Goal: Task Accomplishment & Management: Complete application form

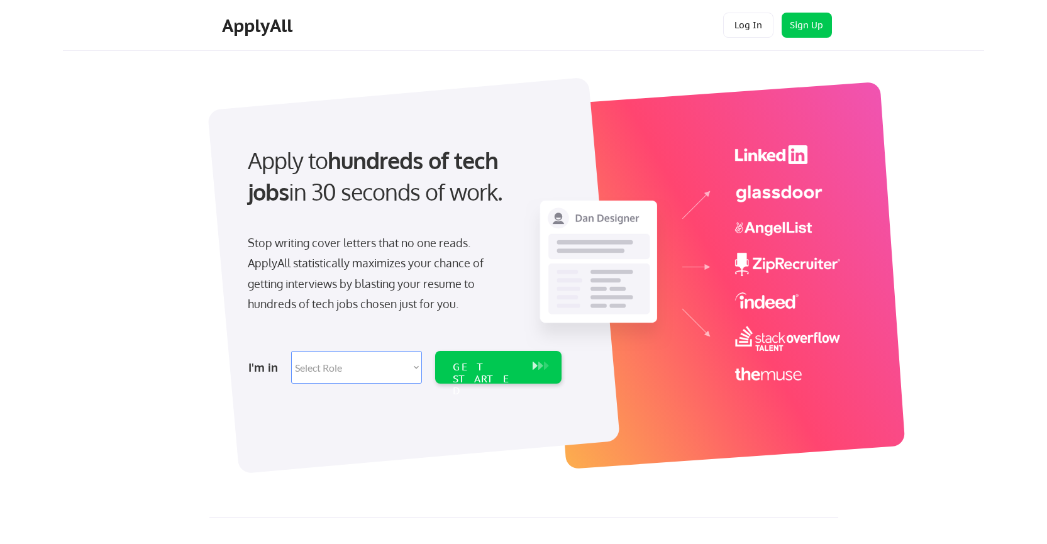
click at [336, 370] on select "Select Role Software Engineering Product Management Customer Success Sales UI/U…" at bounding box center [356, 367] width 131 height 33
select select ""design""
click at [291, 351] on select "Select Role Software Engineering Product Management Customer Success Sales UI/U…" at bounding box center [356, 367] width 131 height 33
select select ""design""
click at [501, 368] on div "GET STARTED" at bounding box center [486, 379] width 67 height 36
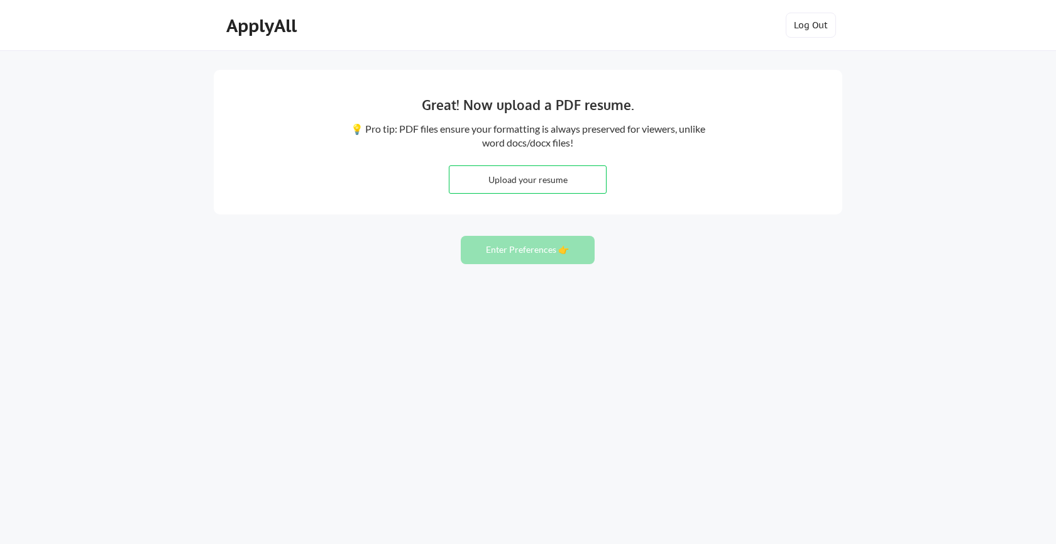
click at [530, 185] on input "file" at bounding box center [528, 179] width 157 height 27
click at [544, 180] on input "file" at bounding box center [528, 179] width 157 height 27
click at [536, 177] on input "file" at bounding box center [528, 179] width 157 height 27
type input "C:\fakepath\Cv-e-v1.pdf"
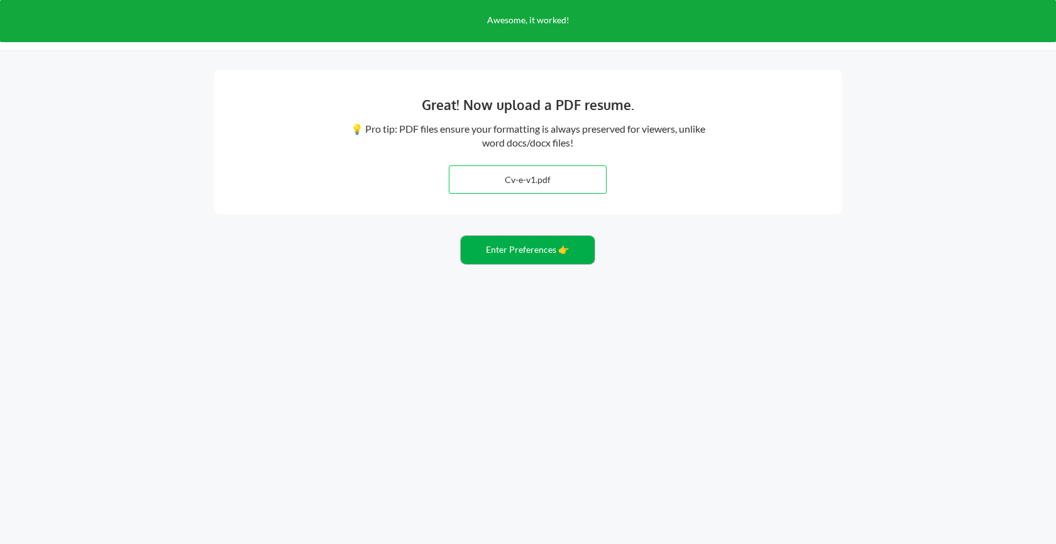
click at [541, 251] on button "Enter Preferences 👉" at bounding box center [528, 250] width 134 height 28
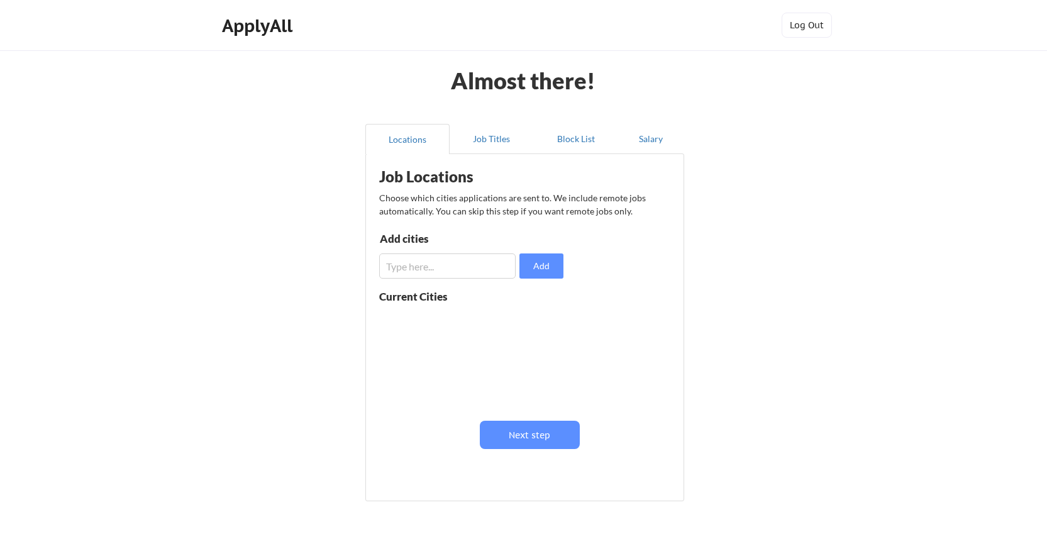
click at [484, 262] on input "input" at bounding box center [447, 265] width 136 height 25
type input "[GEOGRAPHIC_DATA]"
click at [539, 266] on button "Add" at bounding box center [541, 265] width 44 height 25
click at [543, 438] on button "Next step" at bounding box center [530, 435] width 100 height 28
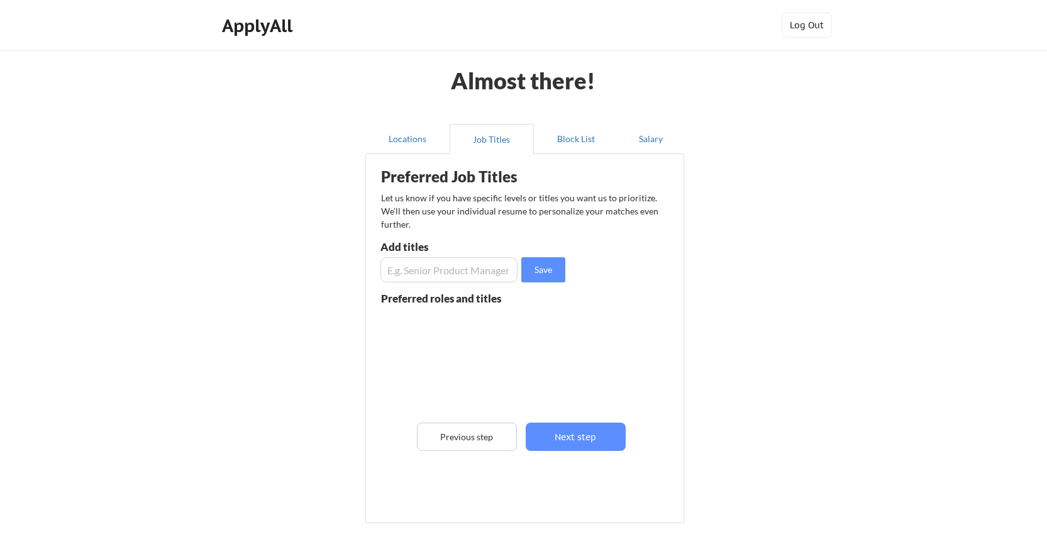
click at [482, 274] on input "input" at bounding box center [448, 269] width 137 height 25
click at [578, 140] on button "Block List" at bounding box center [576, 139] width 84 height 30
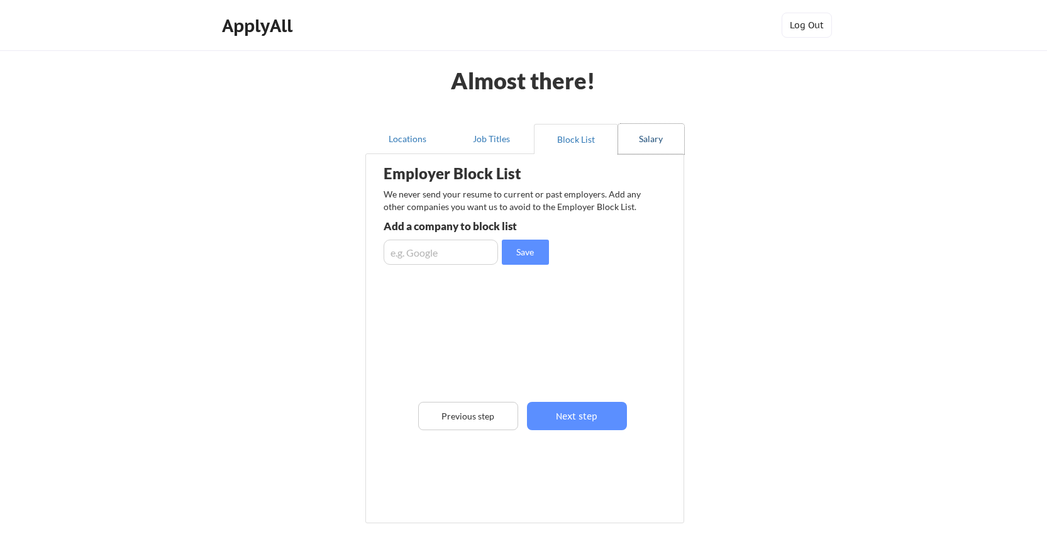
click at [651, 140] on button "Salary" at bounding box center [651, 139] width 66 height 30
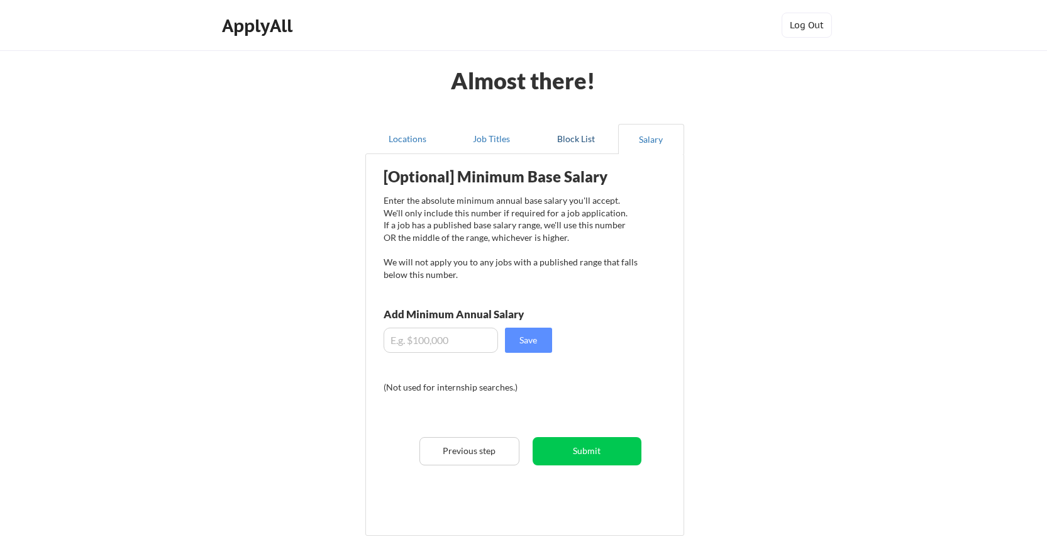
click at [573, 141] on button "Block List" at bounding box center [576, 139] width 84 height 30
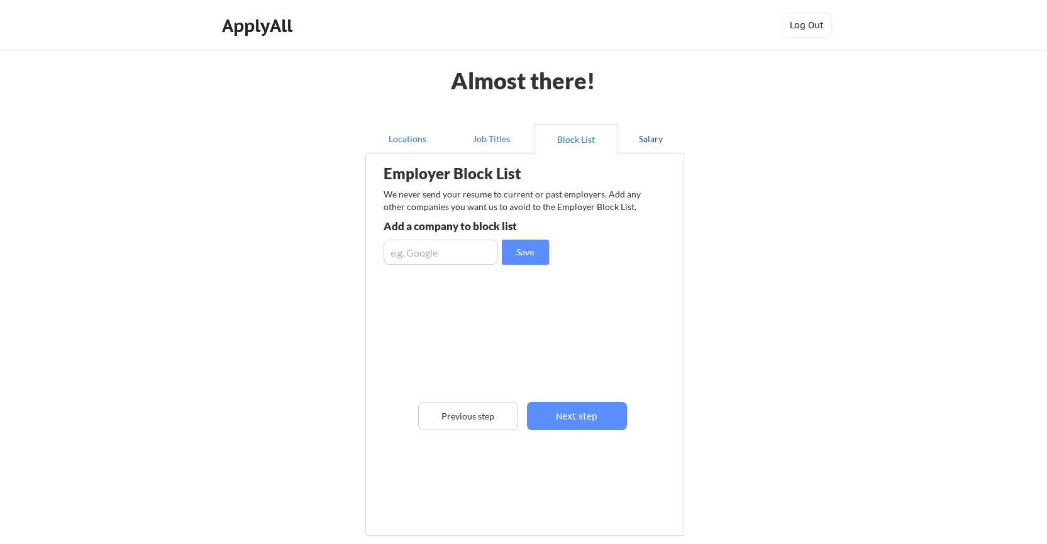
click at [648, 139] on button "Salary" at bounding box center [651, 139] width 66 height 30
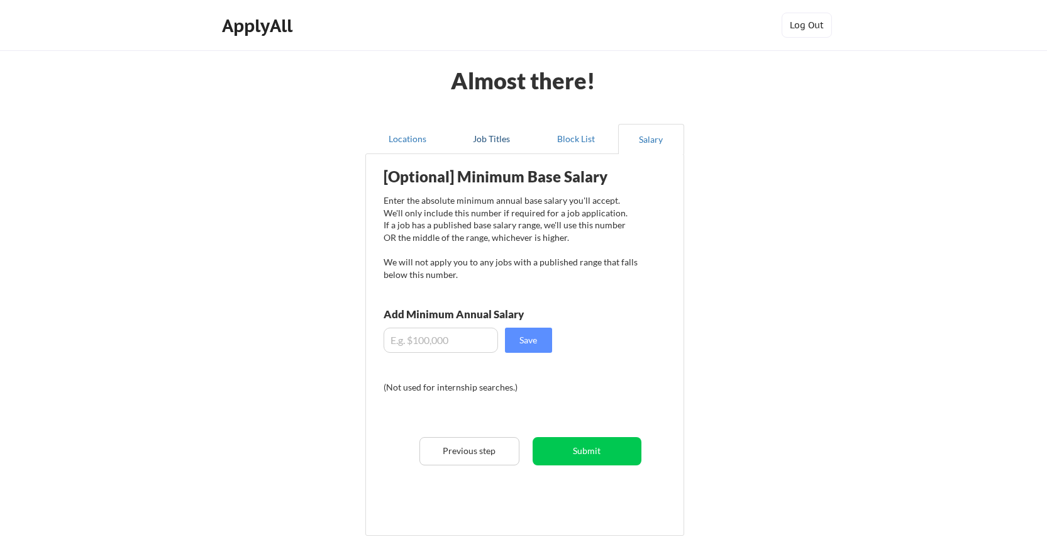
click at [491, 138] on button "Job Titles" at bounding box center [492, 139] width 84 height 30
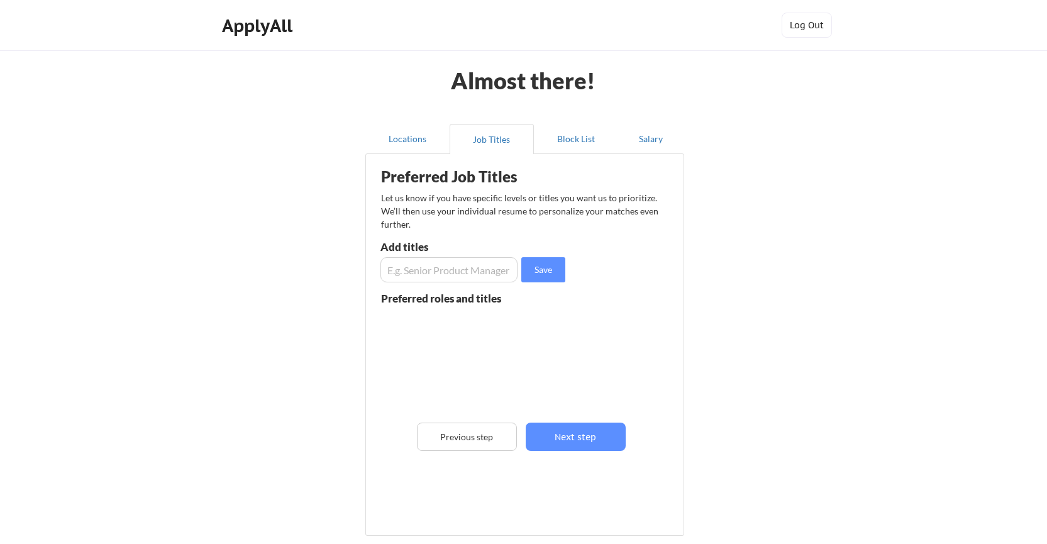
click at [445, 272] on input "input" at bounding box center [448, 269] width 137 height 25
type input "UI"
drag, startPoint x: 448, startPoint y: 277, endPoint x: 378, endPoint y: 272, distance: 70.0
click at [377, 271] on div "Preferred Job Titles Let us know if you have specific levels or titles you want…" at bounding box center [527, 335] width 310 height 350
type input "S"
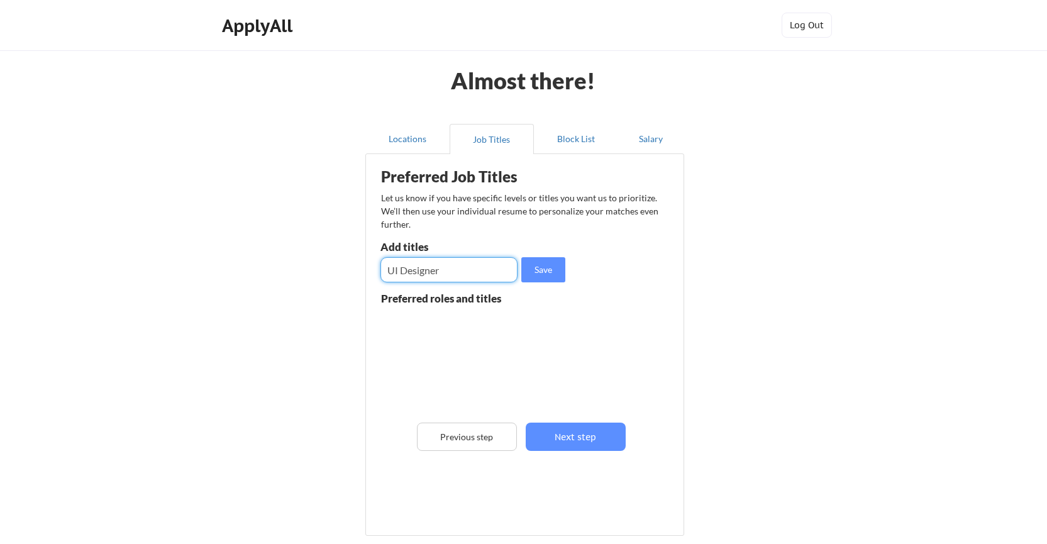
type input "UI Designer"
click at [540, 270] on button "Save" at bounding box center [543, 269] width 44 height 25
click at [471, 270] on input "input" at bounding box center [448, 269] width 137 height 25
drag, startPoint x: 418, startPoint y: 275, endPoint x: 584, endPoint y: 287, distance: 167.0
click at [541, 287] on div "Preferred Job Titles Let us know if you have specific levels or titles you want…" at bounding box center [527, 335] width 310 height 350
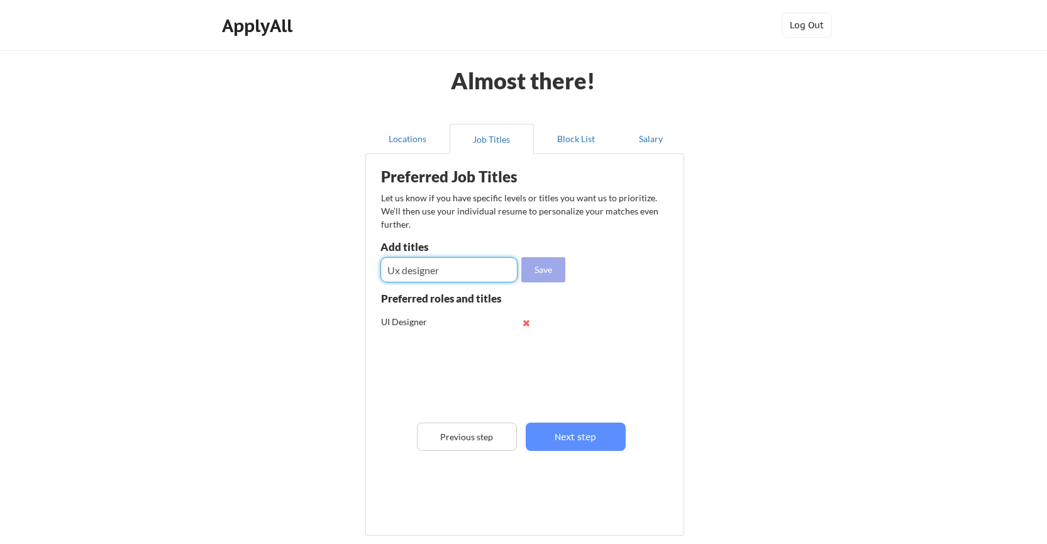
type input "Ux designer"
click at [538, 269] on button "Save" at bounding box center [543, 269] width 44 height 25
click at [458, 269] on input "input" at bounding box center [448, 269] width 137 height 25
drag, startPoint x: 448, startPoint y: 270, endPoint x: 523, endPoint y: 273, distance: 74.9
click at [515, 272] on input "input" at bounding box center [448, 269] width 137 height 25
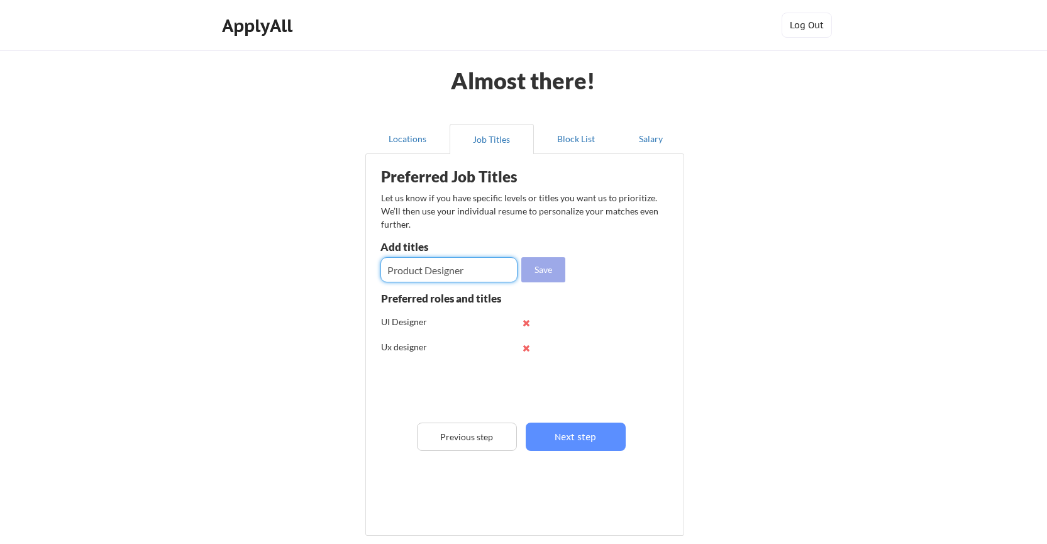
type input "Product Designer"
click at [546, 270] on button "Save" at bounding box center [543, 269] width 44 height 25
click at [473, 270] on input "input" at bounding box center [448, 269] width 137 height 25
type input "U"
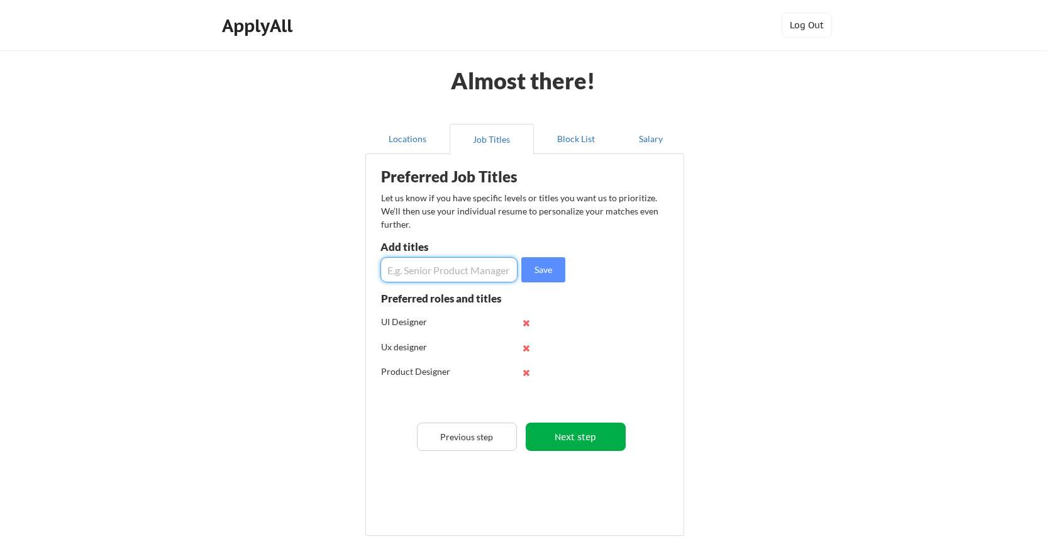
click at [575, 433] on button "Next step" at bounding box center [576, 437] width 100 height 28
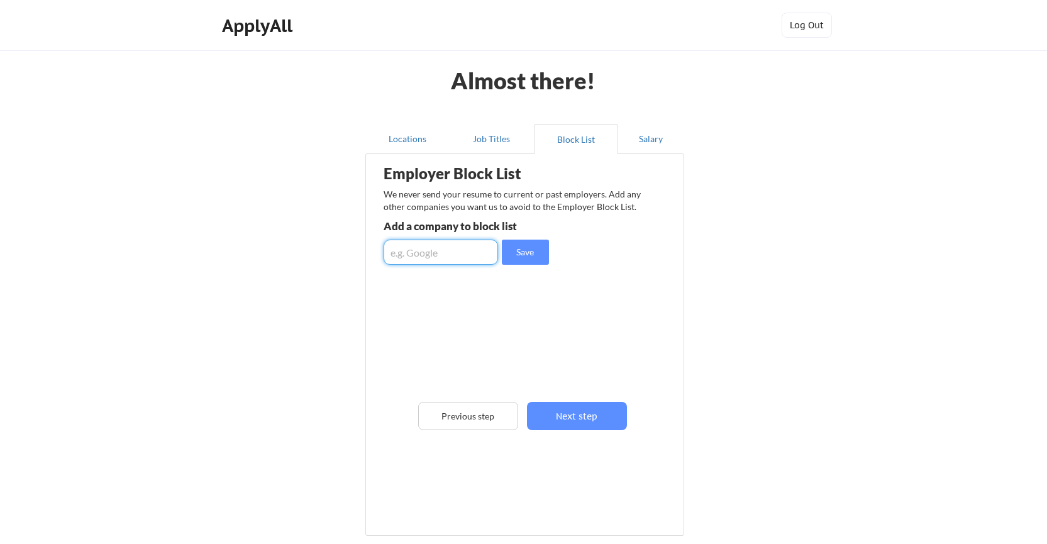
click at [436, 248] on input "input" at bounding box center [441, 252] width 114 height 25
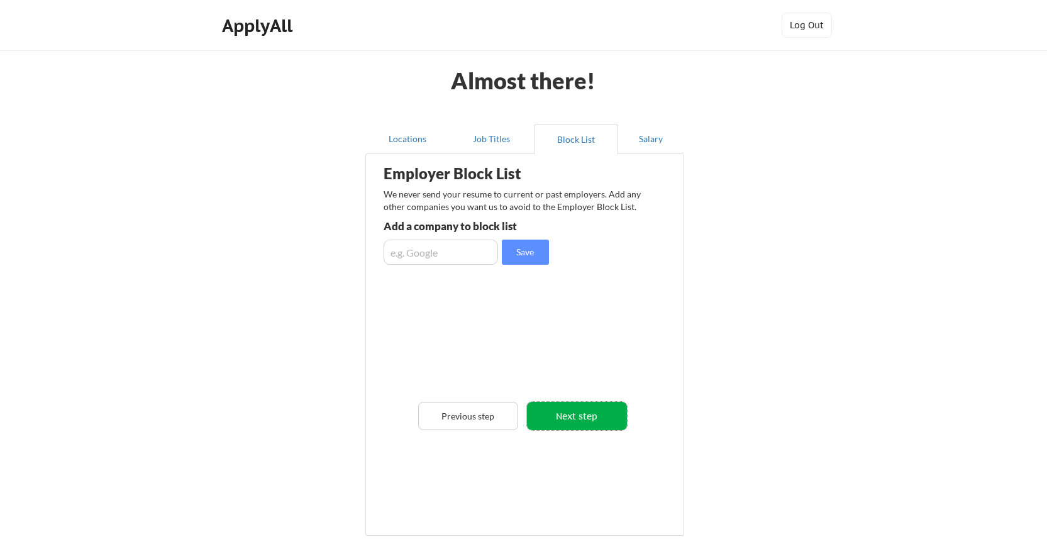
click at [577, 416] on button "Next step" at bounding box center [577, 416] width 100 height 28
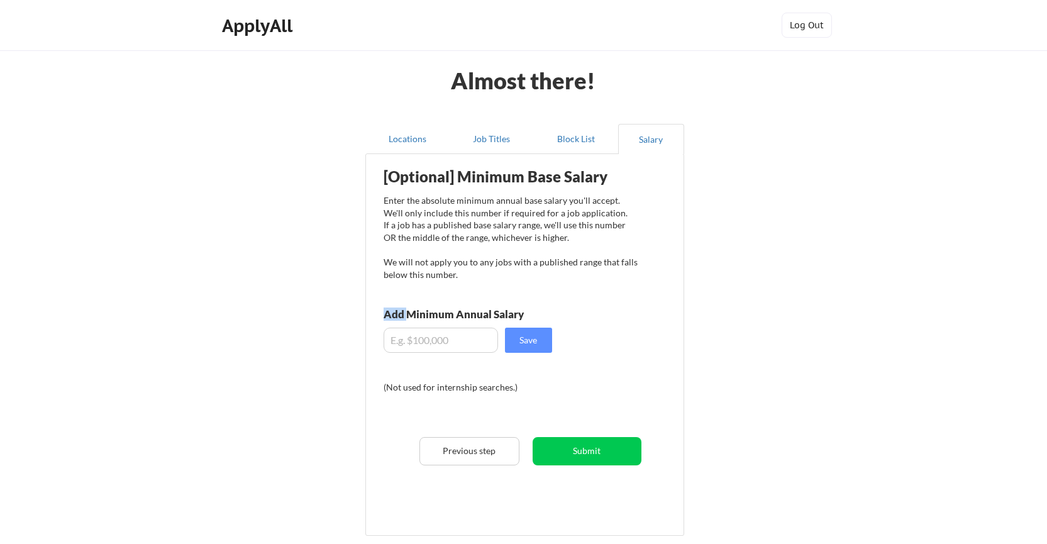
drag, startPoint x: 407, startPoint y: 314, endPoint x: 543, endPoint y: 308, distance: 135.3
click at [543, 309] on div "Add Minimum Annual Salary" at bounding box center [482, 314] width 196 height 11
click at [508, 312] on div "Add Minimum Annual Salary" at bounding box center [482, 314] width 196 height 11
drag, startPoint x: 445, startPoint y: 337, endPoint x: 468, endPoint y: 333, distance: 23.6
click at [445, 338] on input "input" at bounding box center [441, 340] width 114 height 25
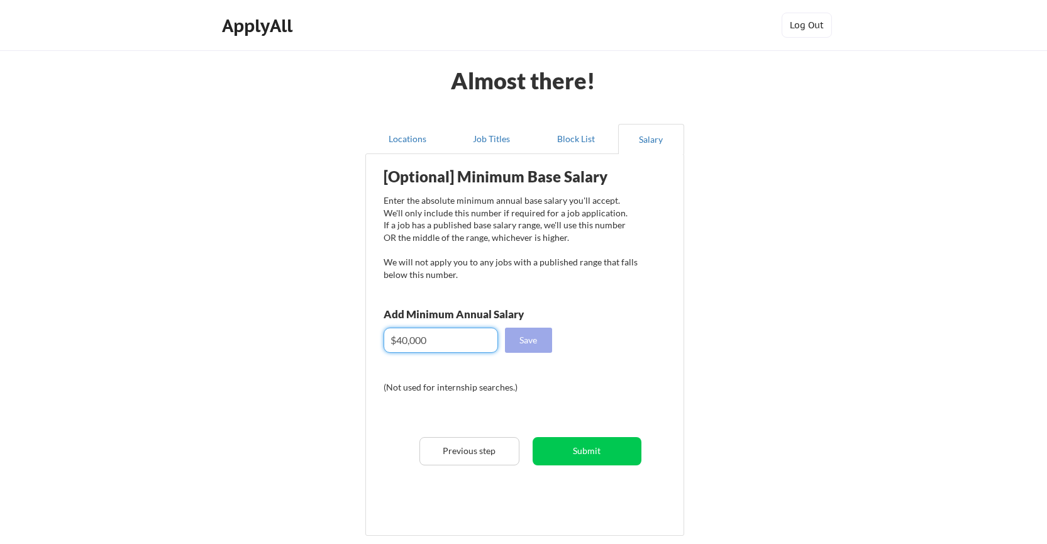
type input "$40,000"
click at [539, 337] on button "Save" at bounding box center [528, 340] width 47 height 25
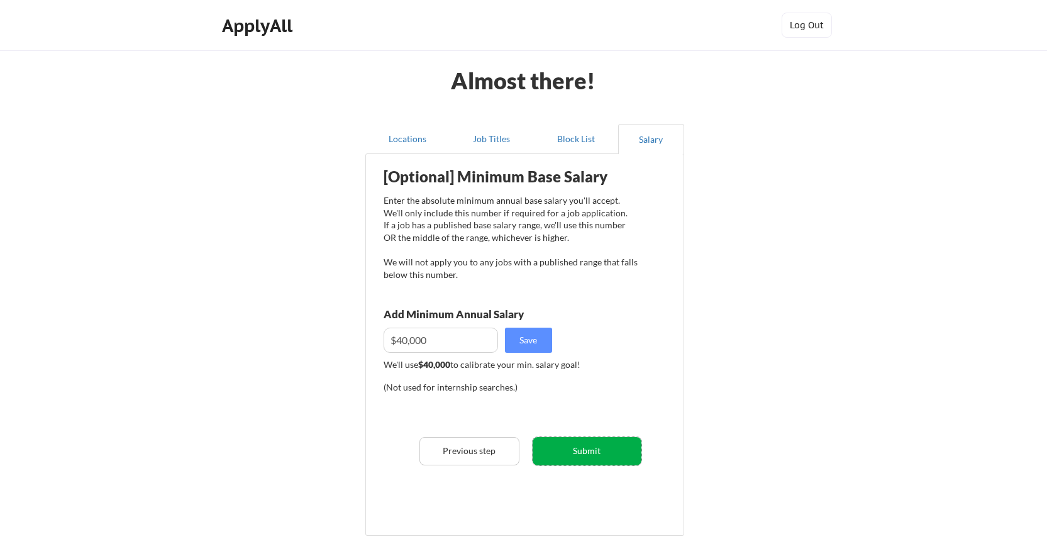
click at [597, 451] on button "Submit" at bounding box center [587, 451] width 109 height 28
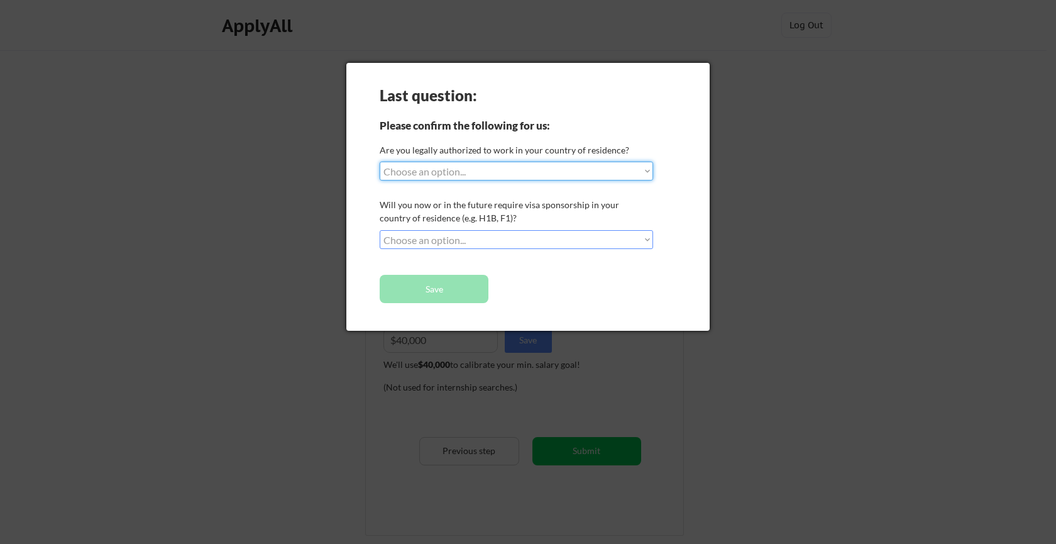
click at [517, 172] on select "Choose an option... Yes, I am a US Citizen Yes, I am a Canadian Citizen Yes, I …" at bounding box center [517, 171] width 274 height 19
select select ""yes__i_am_a_us_citizen""
click at [380, 162] on select "Choose an option... Yes, I am a US Citizen Yes, I am a Canadian Citizen Yes, I …" at bounding box center [517, 171] width 274 height 19
click at [516, 239] on select "Choose an option... No, I will not need sponsorship Yes, I will need sponsorship" at bounding box center [517, 239] width 274 height 19
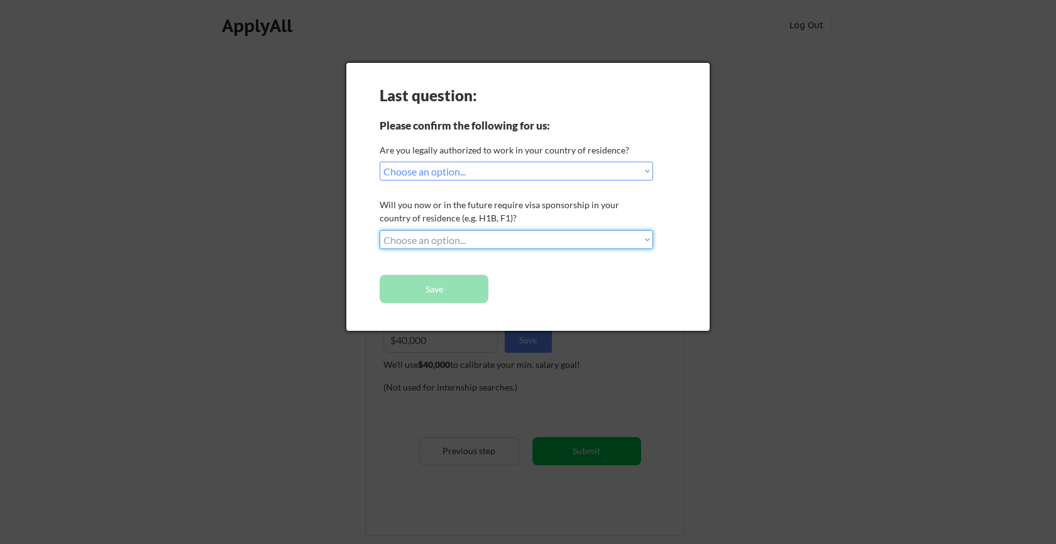
select select ""no__i_will_not_need_sponsorship""
click at [380, 230] on select "Choose an option... No, I will not need sponsorship Yes, I will need sponsorship" at bounding box center [517, 239] width 274 height 19
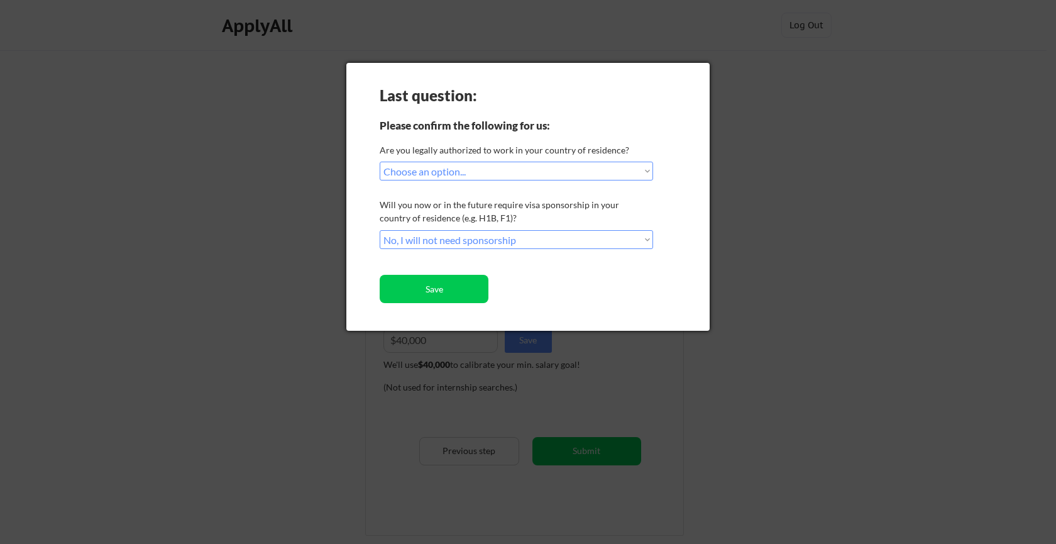
click at [492, 175] on select "Choose an option... Yes, I am a US Citizen Yes, I am a Canadian Citizen Yes, I …" at bounding box center [517, 171] width 274 height 19
click at [453, 170] on select "Choose an option... Yes, I am a US Citizen Yes, I am a Canadian Citizen Yes, I …" at bounding box center [517, 171] width 274 height 19
click at [380, 162] on select "Choose an option... Yes, I am a US Citizen Yes, I am a Canadian Citizen Yes, I …" at bounding box center [517, 171] width 274 height 19
drag, startPoint x: 456, startPoint y: 151, endPoint x: 646, endPoint y: 143, distance: 190.0
click at [646, 143] on div "Are you legally authorized to work in your country of residence?" at bounding box center [515, 149] width 270 height 13
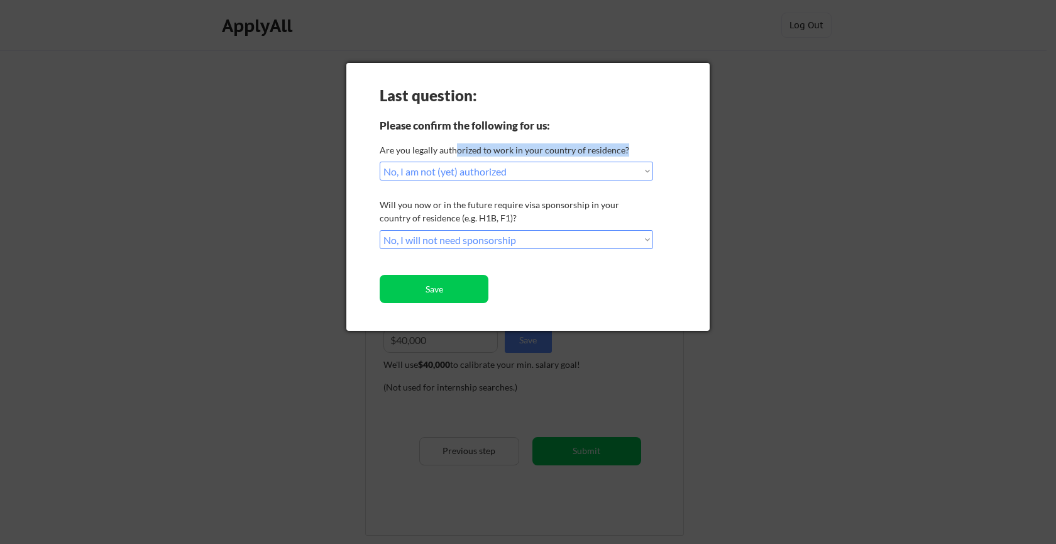
click at [646, 143] on div "Are you legally authorized to work in your country of residence?" at bounding box center [515, 149] width 270 height 13
click at [586, 166] on select "Choose an option... Yes, I am a US Citizen Yes, I am a Canadian Citizen Yes, I …" at bounding box center [517, 171] width 274 height 19
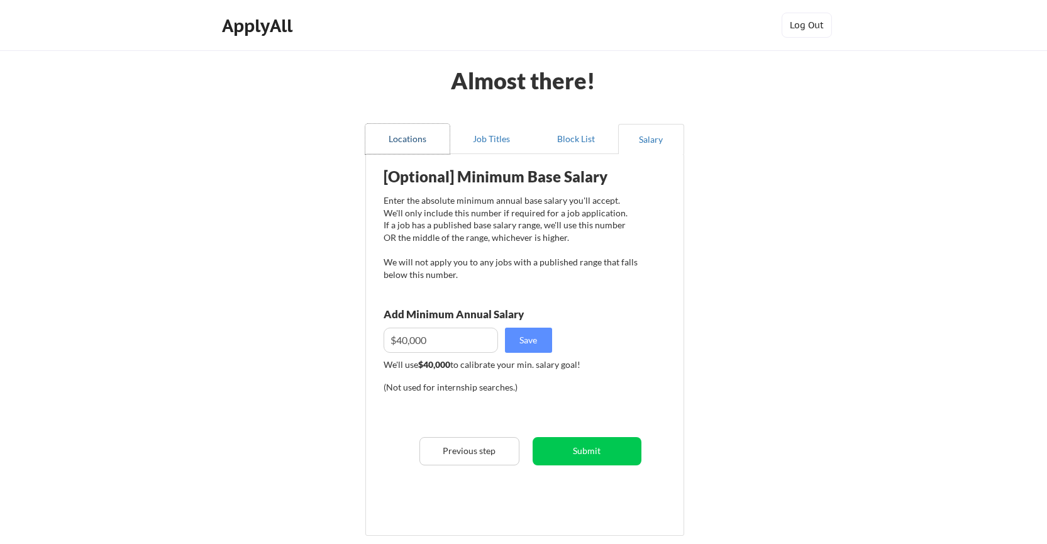
click at [424, 137] on button "Locations" at bounding box center [407, 139] width 84 height 30
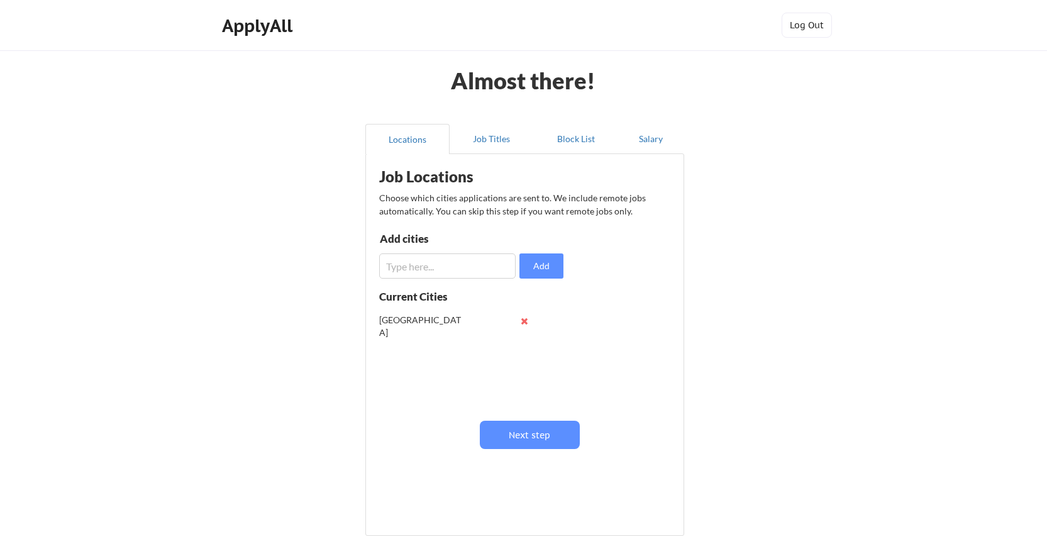
click at [431, 263] on input "input" at bounding box center [447, 265] width 136 height 25
click at [524, 321] on button at bounding box center [524, 320] width 9 height 9
click at [539, 437] on button "Next step" at bounding box center [530, 435] width 100 height 28
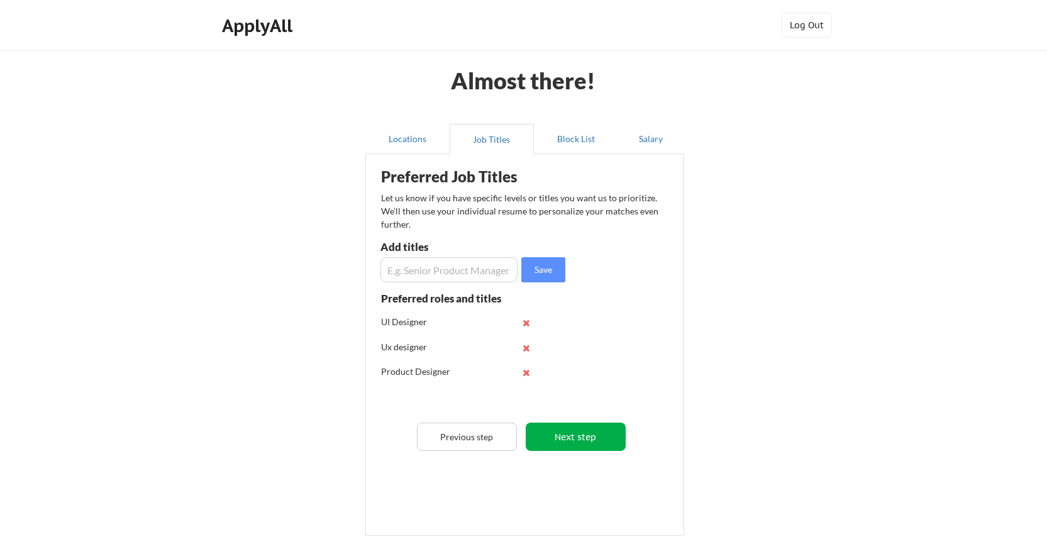
click at [550, 439] on button "Next step" at bounding box center [576, 437] width 100 height 28
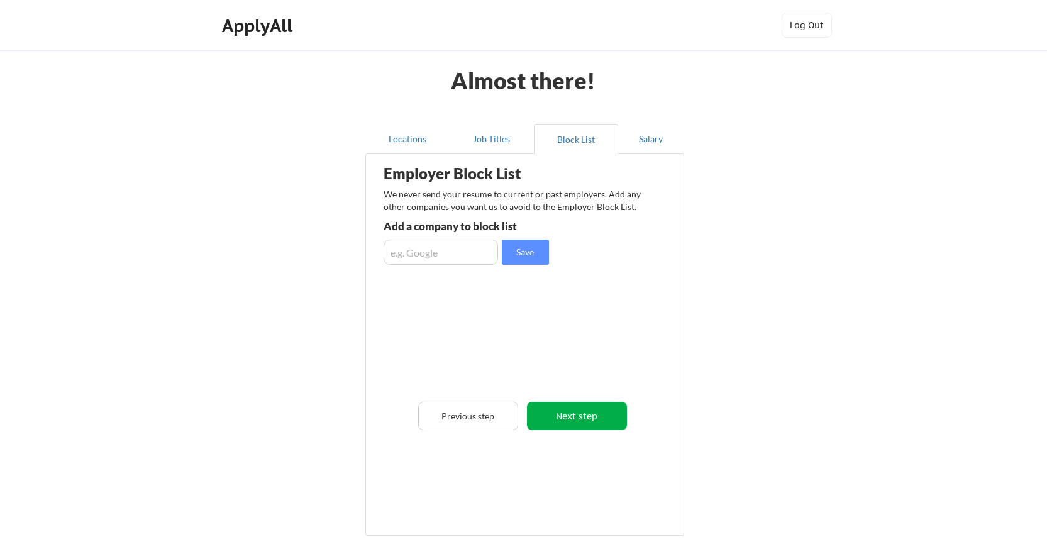
click at [589, 416] on button "Next step" at bounding box center [577, 416] width 100 height 28
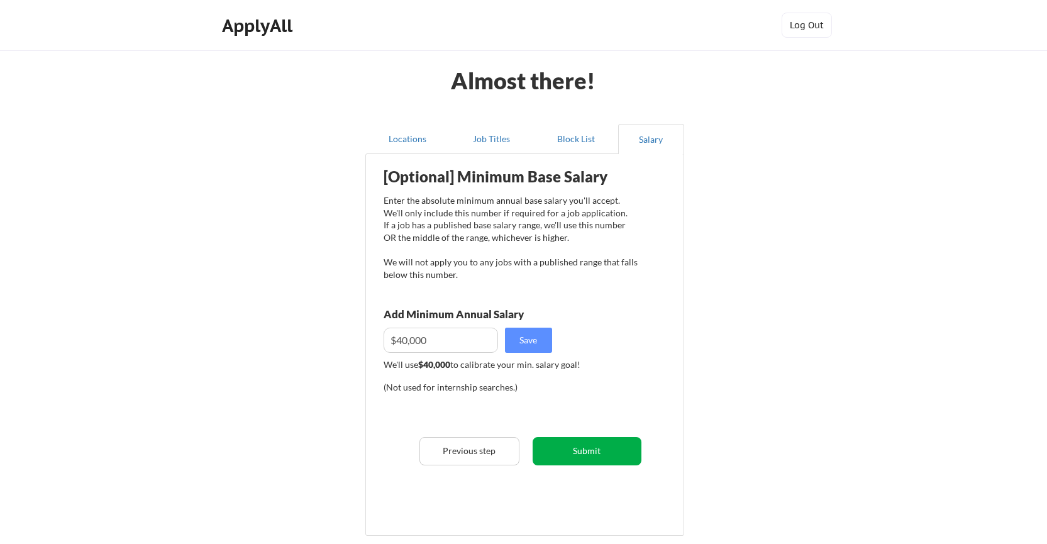
click at [594, 449] on button "Submit" at bounding box center [587, 451] width 109 height 28
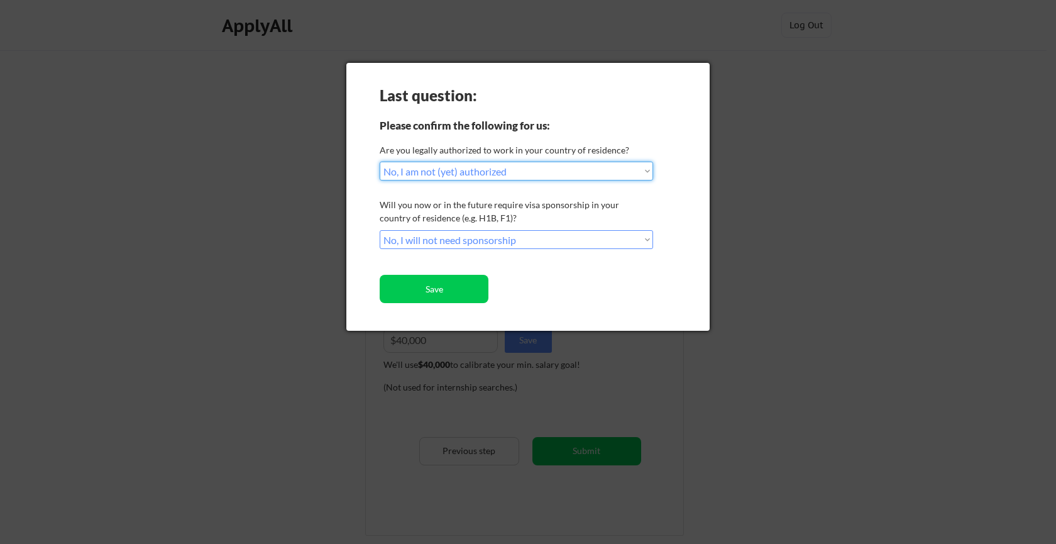
click at [526, 170] on select "Choose an option... Yes, I am a US Citizen Yes, I am a Canadian Citizen Yes, I …" at bounding box center [517, 171] width 274 height 19
select select ""yes__i_am_an_other_permanent_resident""
click at [380, 162] on select "Choose an option... Yes, I am a US Citizen Yes, I am a Canadian Citizen Yes, I …" at bounding box center [517, 171] width 274 height 19
click at [517, 241] on select "Choose an option... No, I will not need sponsorship Yes, I will need sponsorship" at bounding box center [517, 239] width 274 height 19
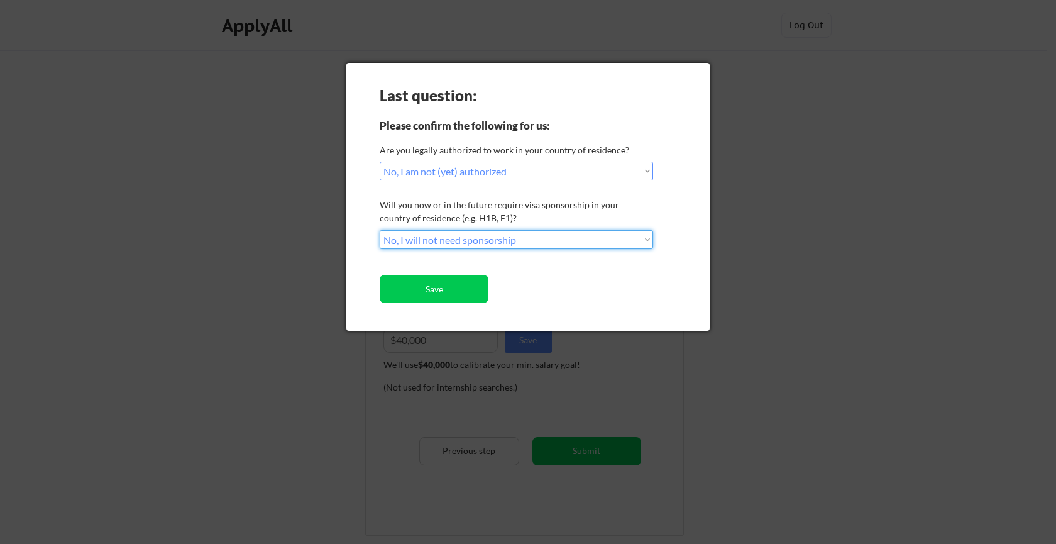
click at [380, 230] on select "Choose an option... No, I will not need sponsorship Yes, I will need sponsorship" at bounding box center [517, 239] width 274 height 19
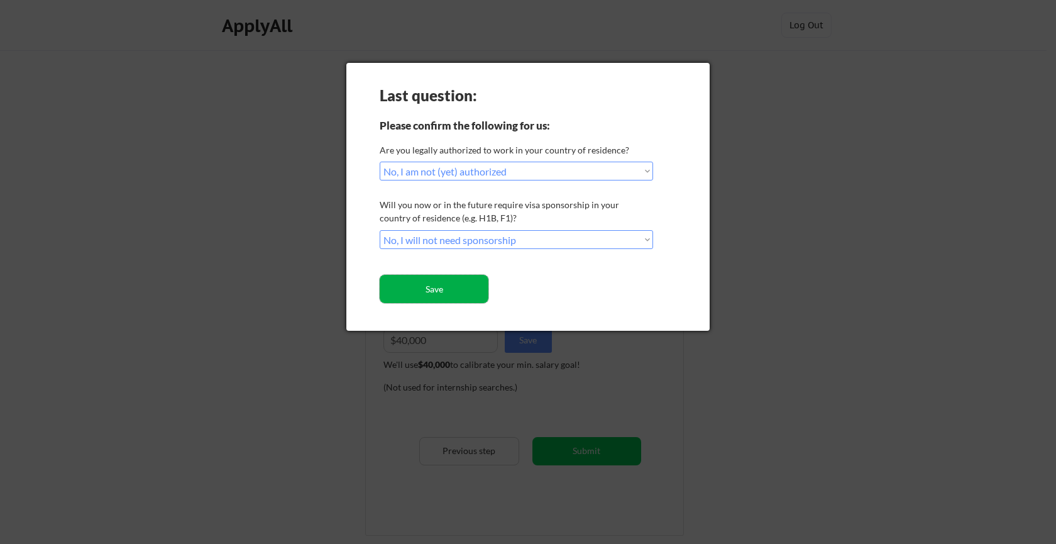
click at [445, 294] on button "Save" at bounding box center [434, 289] width 109 height 28
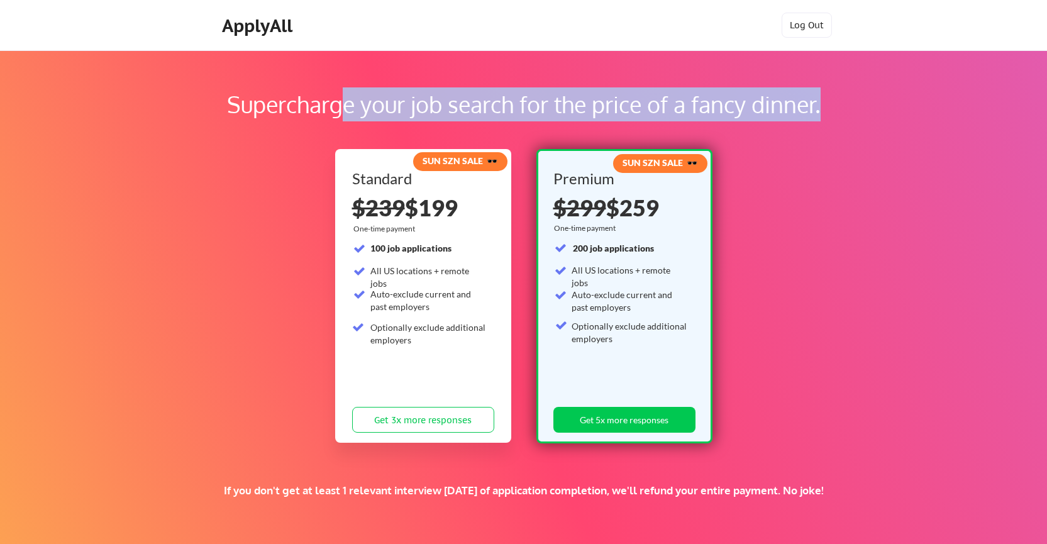
drag, startPoint x: 341, startPoint y: 99, endPoint x: 828, endPoint y: 101, distance: 486.7
click at [828, 102] on div "Supercharge your job search for the price of a fancy dinner." at bounding box center [523, 104] width 886 height 34
click at [828, 101] on div "Supercharge your job search for the price of a fancy dinner." at bounding box center [523, 104] width 886 height 34
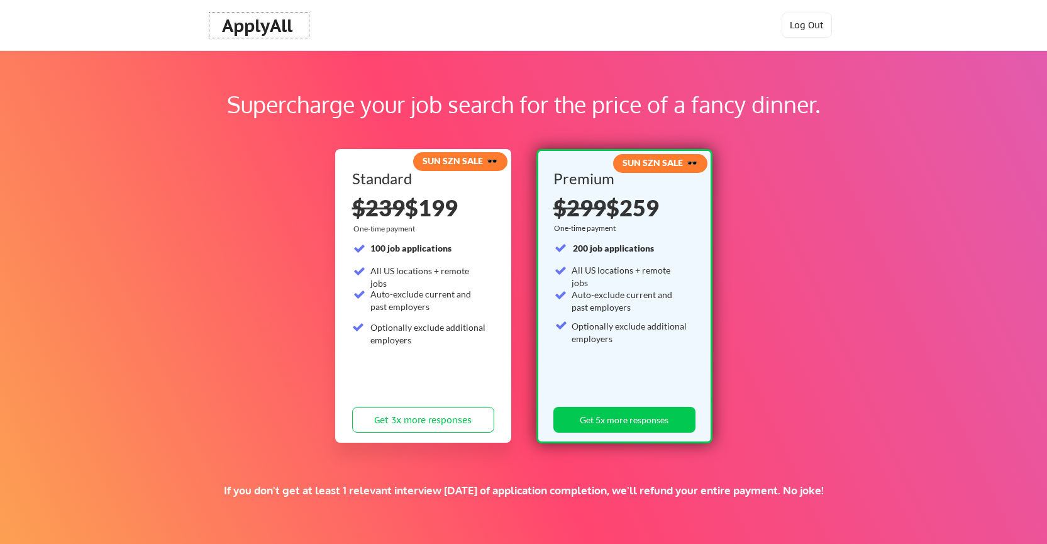
click at [275, 25] on div "ApplyAll" at bounding box center [259, 25] width 74 height 21
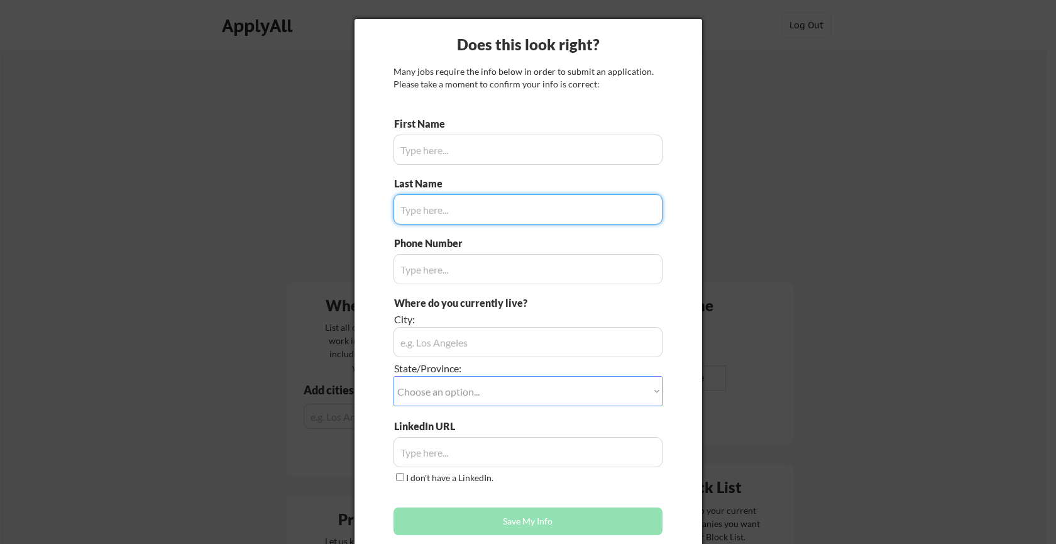
click at [812, 204] on div at bounding box center [528, 272] width 1056 height 544
click at [285, 415] on div at bounding box center [528, 272] width 1056 height 544
click at [304, 394] on div at bounding box center [528, 272] width 1056 height 544
click at [797, 194] on div at bounding box center [528, 272] width 1056 height 544
drag, startPoint x: 768, startPoint y: 453, endPoint x: 373, endPoint y: 84, distance: 541.0
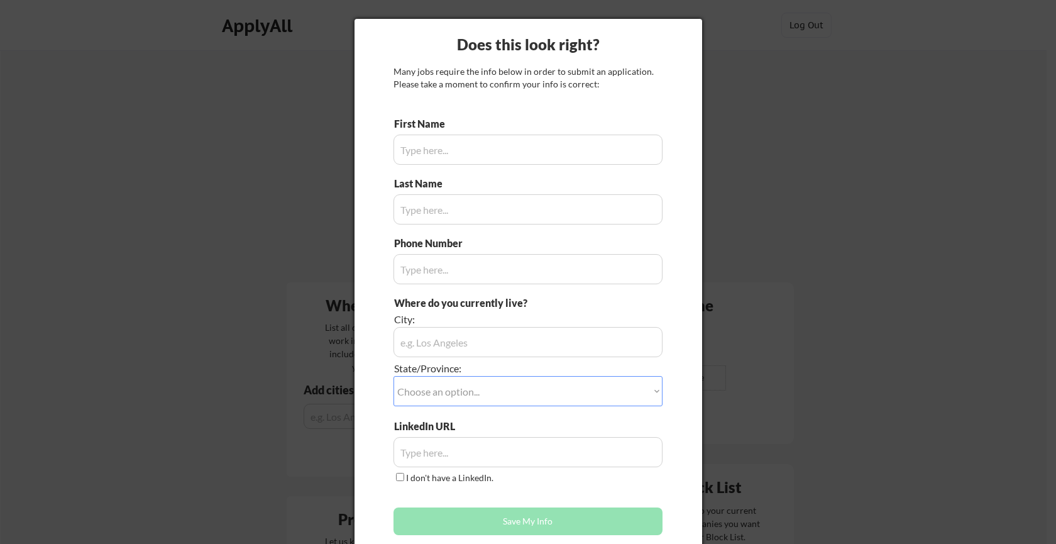
click at [760, 432] on div at bounding box center [528, 272] width 1056 height 544
click at [645, 131] on div "First Name" at bounding box center [528, 141] width 269 height 48
drag, startPoint x: 749, startPoint y: 143, endPoint x: 716, endPoint y: 375, distance: 233.7
click at [748, 144] on div at bounding box center [528, 272] width 1056 height 544
drag, startPoint x: 858, startPoint y: 152, endPoint x: 591, endPoint y: 168, distance: 267.1
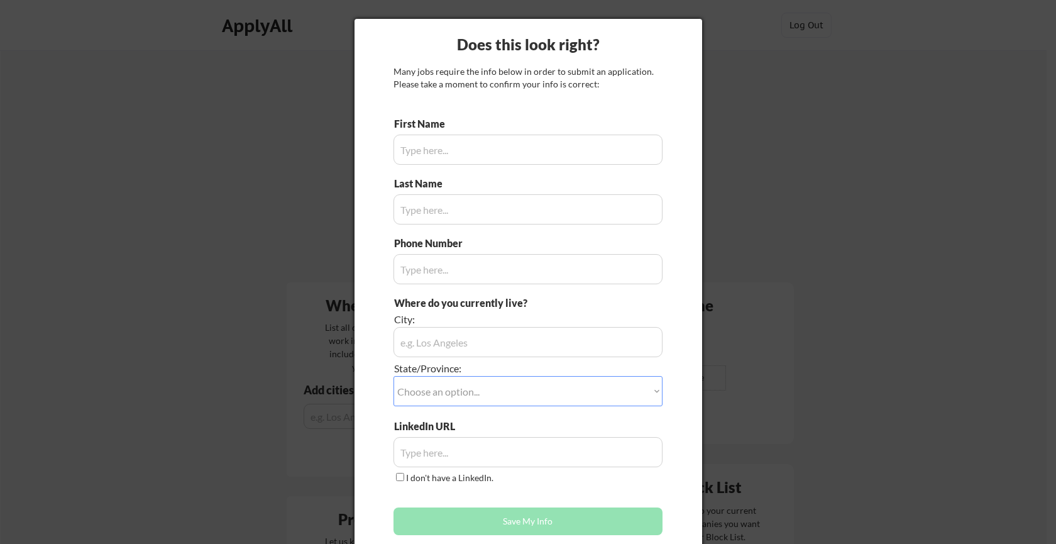
click at [853, 152] on div at bounding box center [528, 272] width 1056 height 544
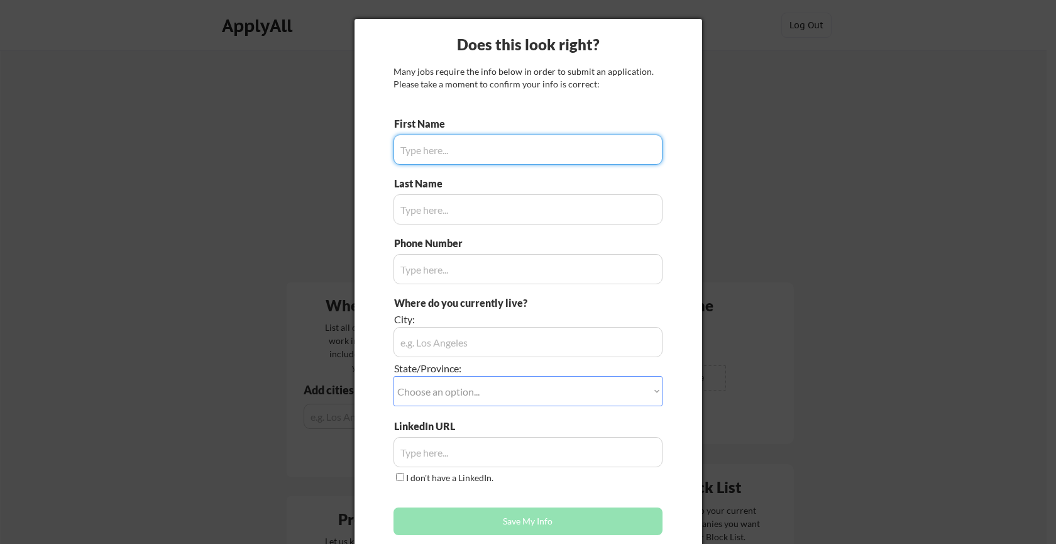
click at [538, 150] on input "input" at bounding box center [528, 150] width 269 height 30
drag, startPoint x: 249, startPoint y: 82, endPoint x: 180, endPoint y: 0, distance: 107.6
click at [248, 81] on div at bounding box center [528, 272] width 1056 height 544
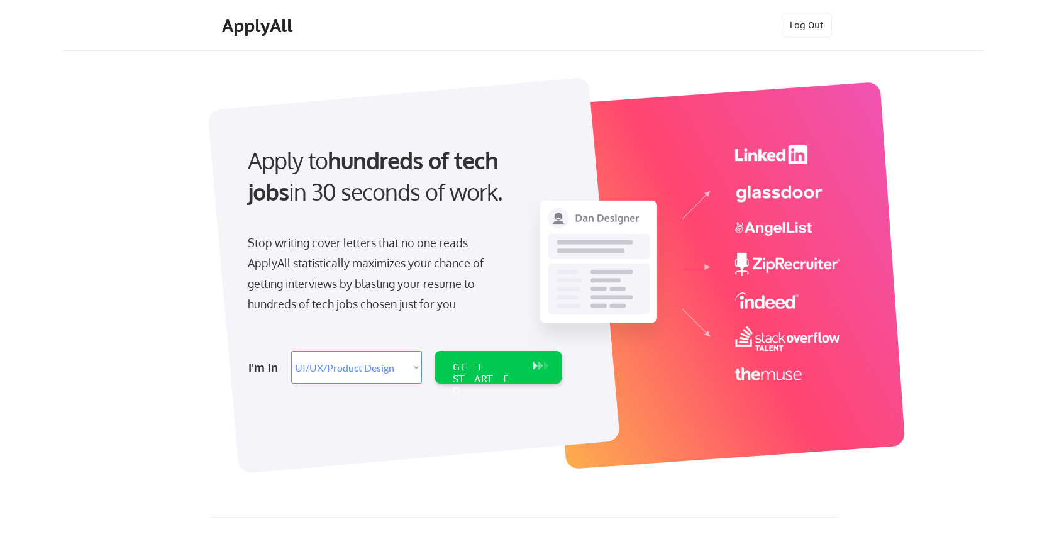
select select ""design""
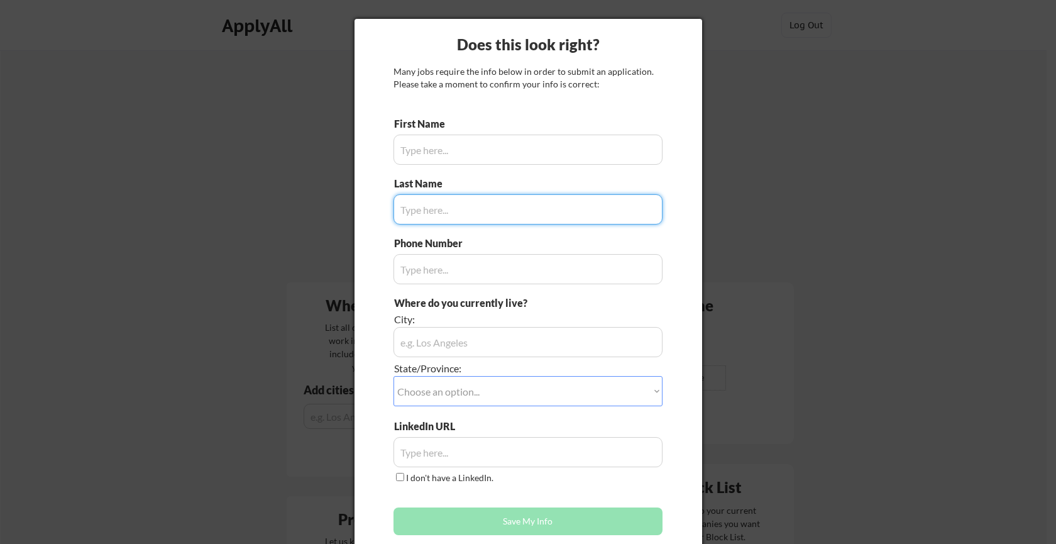
click at [553, 336] on input "input" at bounding box center [528, 342] width 269 height 30
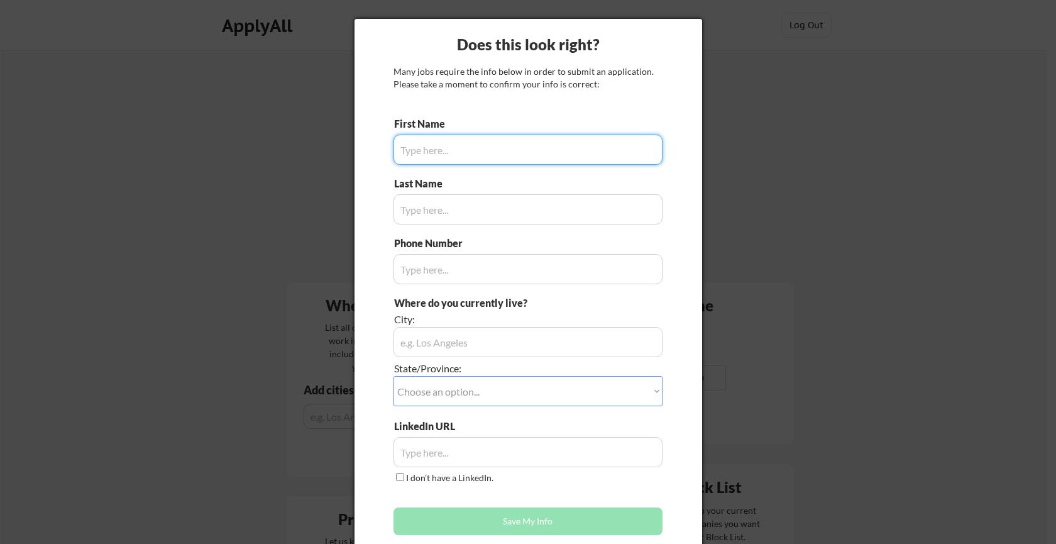
click at [467, 150] on input "input" at bounding box center [528, 150] width 269 height 30
type input "ozgur"
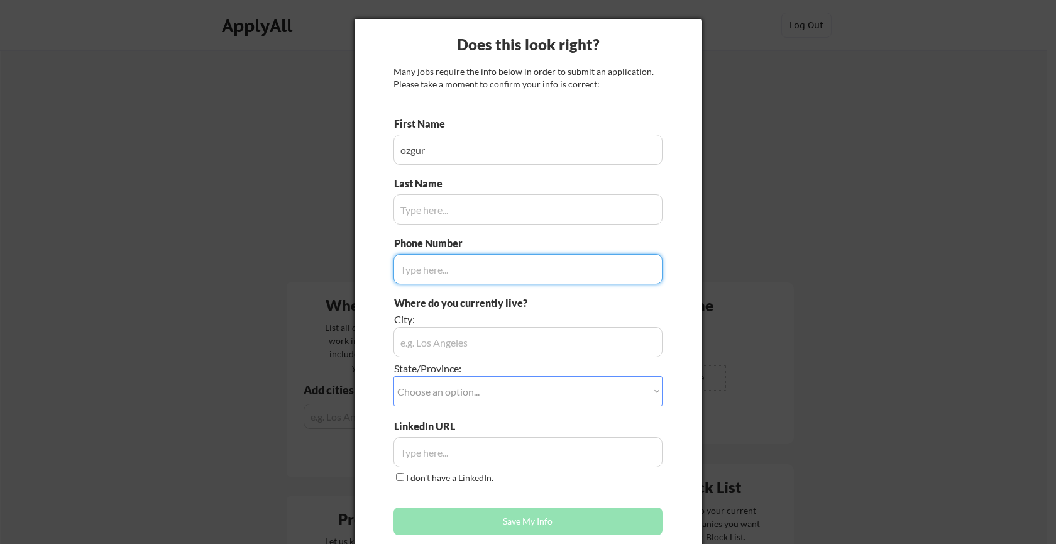
click at [441, 265] on input "input" at bounding box center [528, 269] width 269 height 30
click at [473, 345] on input "input" at bounding box center [528, 342] width 269 height 30
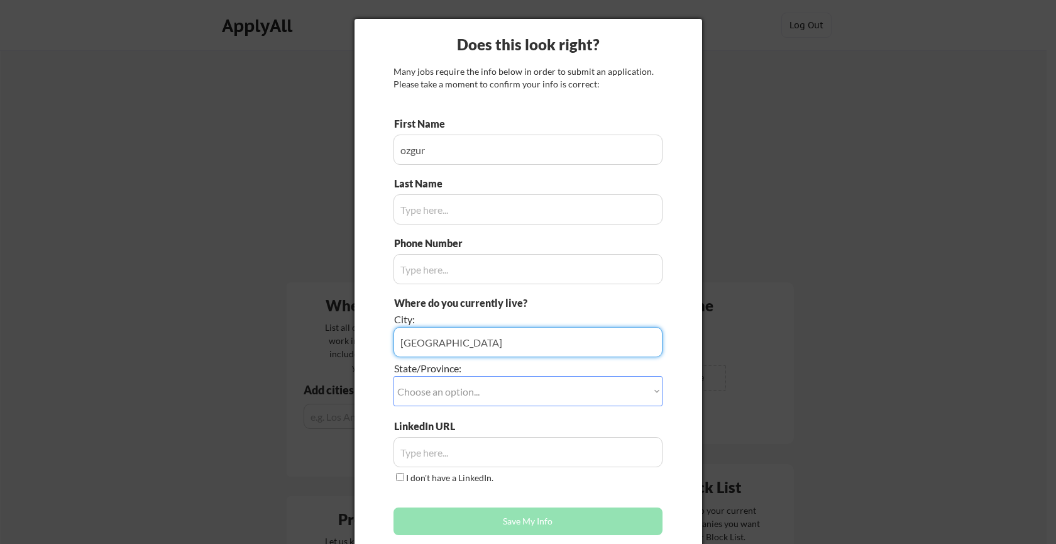
type input "istanbul"
click at [455, 453] on input "input" at bounding box center [528, 452] width 269 height 30
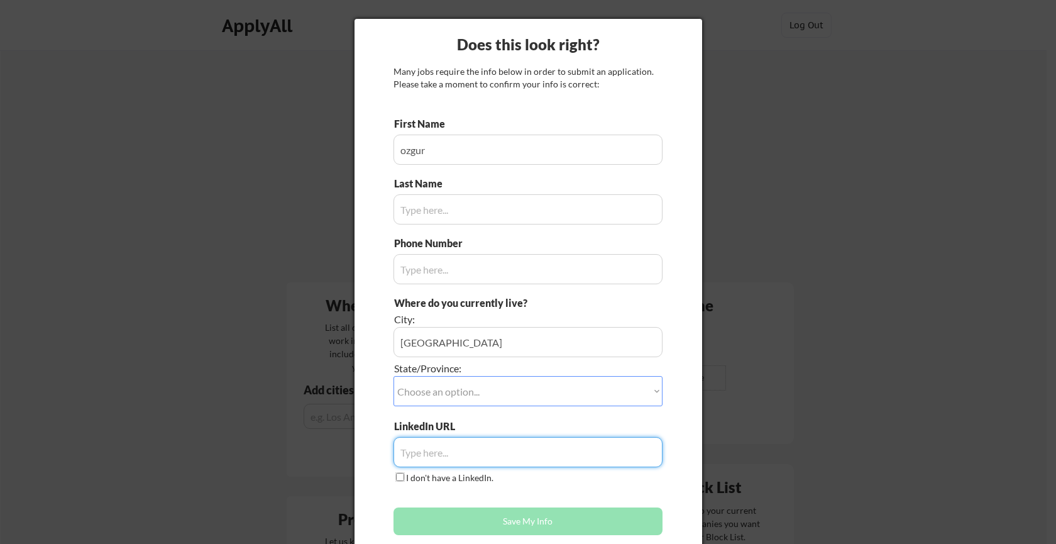
click at [398, 475] on input "I don't have a LinkedIn." at bounding box center [400, 477] width 8 height 8
checkbox input "true"
click at [492, 520] on button "Save My Info" at bounding box center [528, 521] width 269 height 28
click at [440, 388] on select "Choose an option... Other/Not Applicable Alabama Alaska Alberta Arizona Arkansa…" at bounding box center [528, 391] width 269 height 30
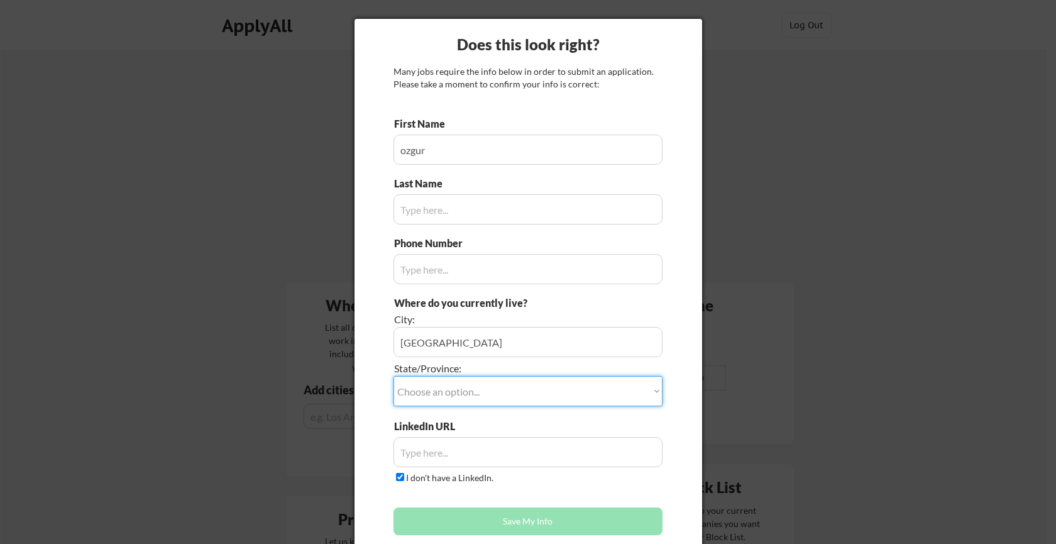
click at [483, 388] on select "Choose an option... Other/Not Applicable Alabama Alaska Alberta Arizona Arkansa…" at bounding box center [528, 391] width 269 height 30
select select ""Other/Not Applicable""
click at [394, 376] on select "Choose an option... Other/Not Applicable Alabama Alaska Alberta Arizona Arkansa…" at bounding box center [528, 391] width 269 height 30
click at [445, 204] on input "input" at bounding box center [528, 209] width 269 height 30
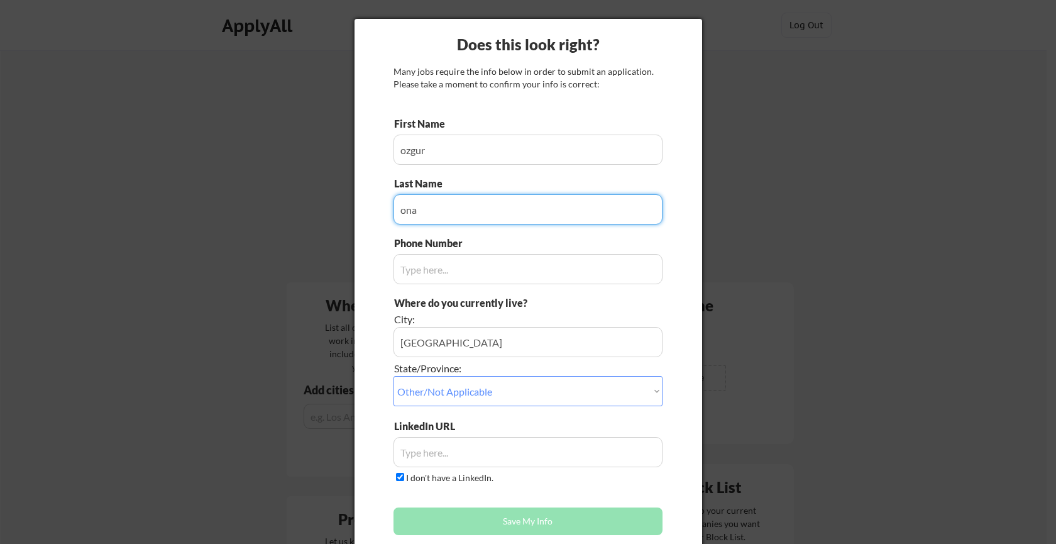
type input "ona"
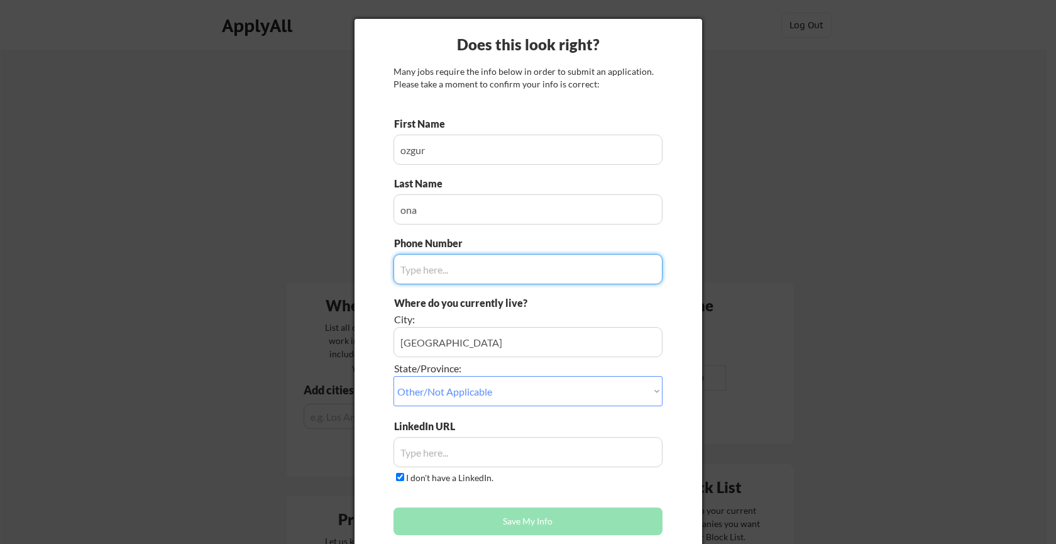
click at [453, 270] on input "input" at bounding box center [528, 269] width 269 height 30
type input "a"
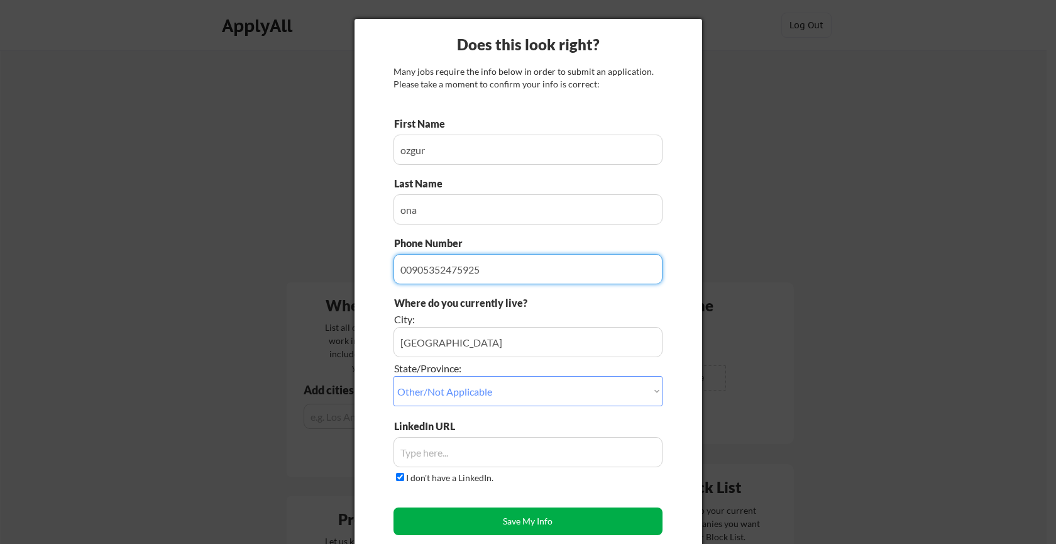
type input "00905352475925"
click at [545, 521] on button "Save My Info" at bounding box center [528, 521] width 269 height 28
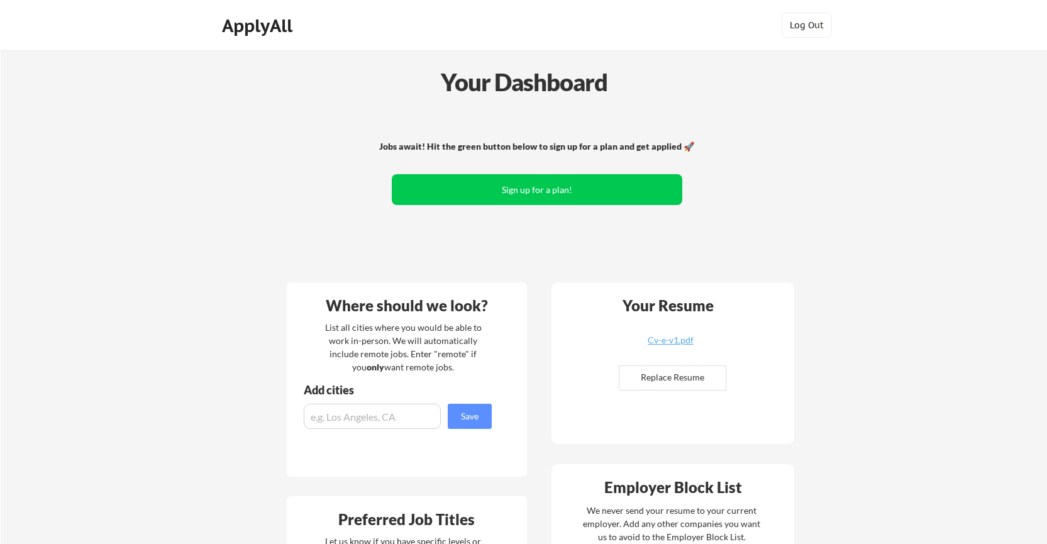
drag, startPoint x: 371, startPoint y: 315, endPoint x: 453, endPoint y: 355, distance: 91.7
drag, startPoint x: 453, startPoint y: 355, endPoint x: 460, endPoint y: 350, distance: 8.1
click at [454, 354] on div "List all cities where you would be able to work in-person. We will automaticall…" at bounding box center [403, 347] width 173 height 53
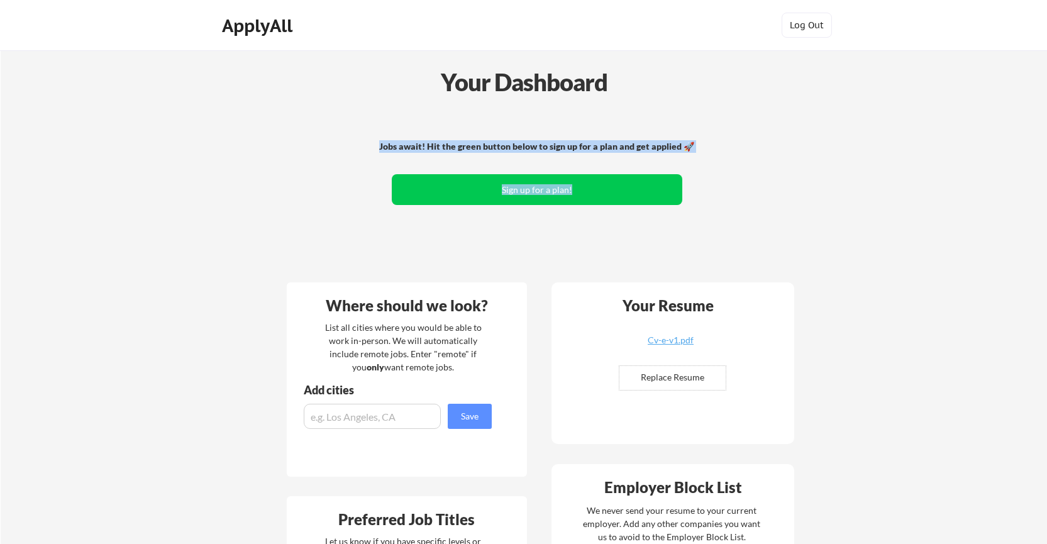
drag, startPoint x: 507, startPoint y: 82, endPoint x: 777, endPoint y: 231, distance: 308.7
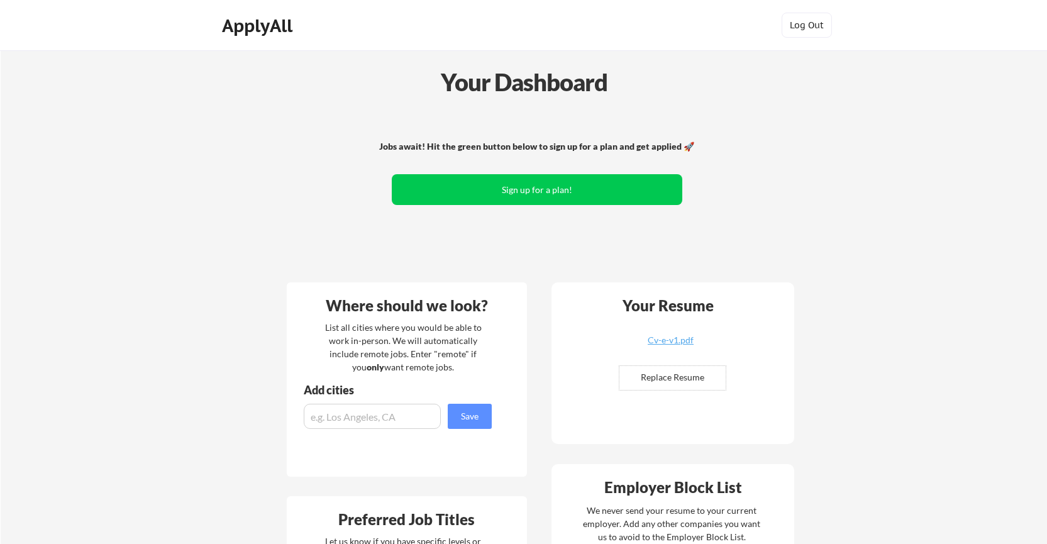
click at [777, 231] on div "Jobs await! Hit the green button below to sign up for a plan and get applied 🚀 …" at bounding box center [537, 191] width 507 height 164
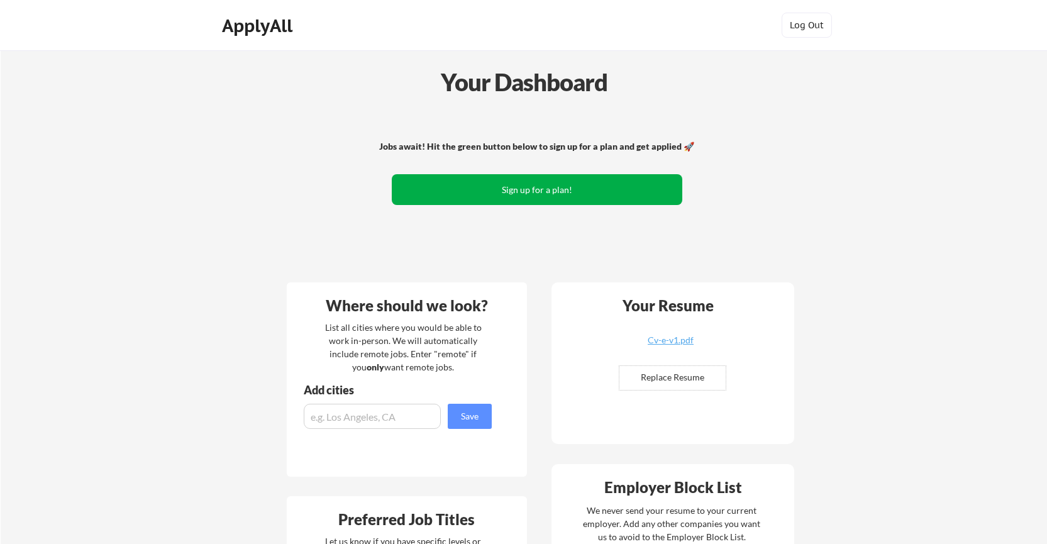
click at [541, 184] on button "Sign up for a plan!" at bounding box center [537, 189] width 290 height 31
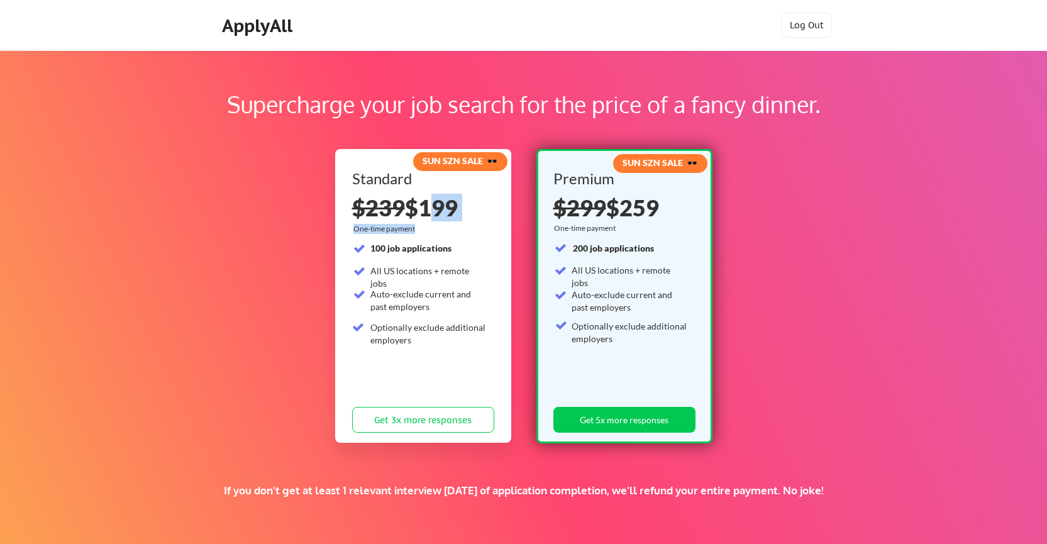
drag, startPoint x: 434, startPoint y: 203, endPoint x: 490, endPoint y: 335, distance: 143.4
click at [490, 335] on div "Standard $239 $199 One-time payment 100 job applications All US locations + rem…" at bounding box center [423, 304] width 142 height 267
click at [488, 339] on div "Standard $239 $199 One-time payment 100 job applications All US locations + rem…" at bounding box center [423, 304] width 142 height 267
click at [814, 23] on button "Log Out" at bounding box center [807, 25] width 50 height 25
